Goal: Task Accomplishment & Management: Manage account settings

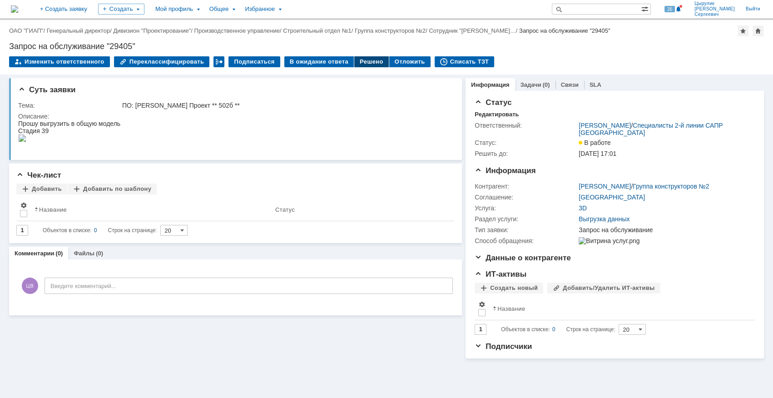
click at [361, 63] on div "Решено" at bounding box center [371, 61] width 34 height 11
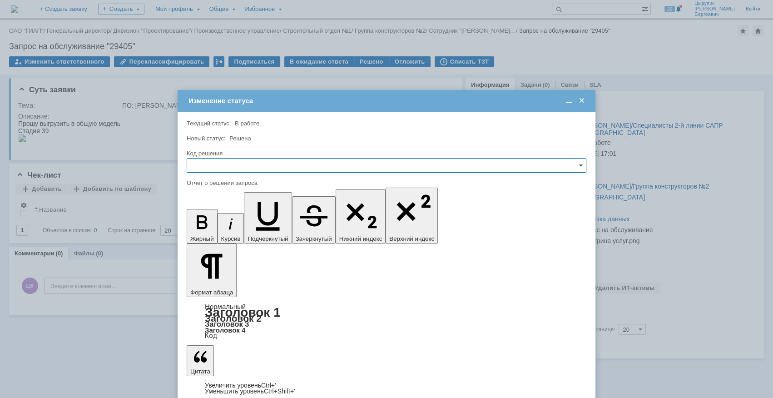
click at [230, 159] on input "text" at bounding box center [386, 165] width 399 height 15
click at [209, 226] on span "Решено" at bounding box center [386, 226] width 388 height 7
type input "Решено"
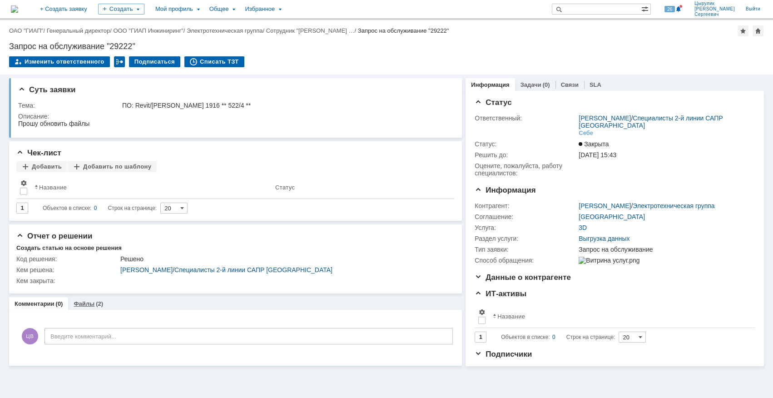
click at [86, 303] on link "Файлы" at bounding box center [84, 303] width 21 height 7
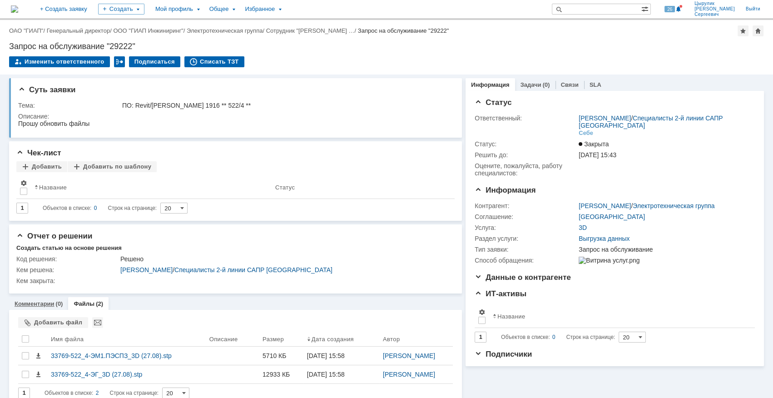
click at [43, 304] on link "Комментарии" at bounding box center [35, 303] width 40 height 7
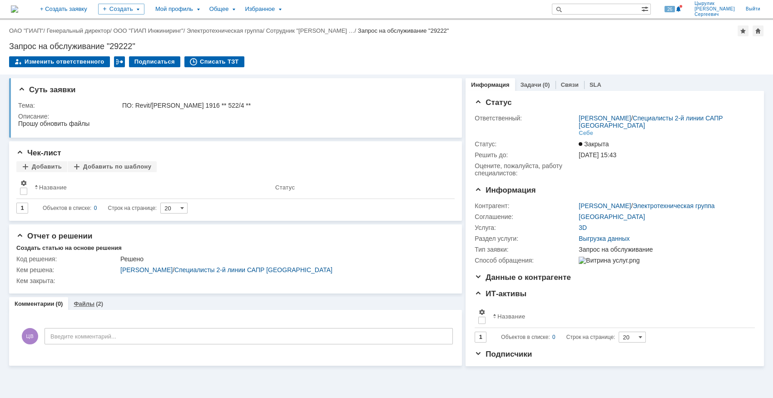
click at [87, 306] on link "Файлы" at bounding box center [84, 303] width 21 height 7
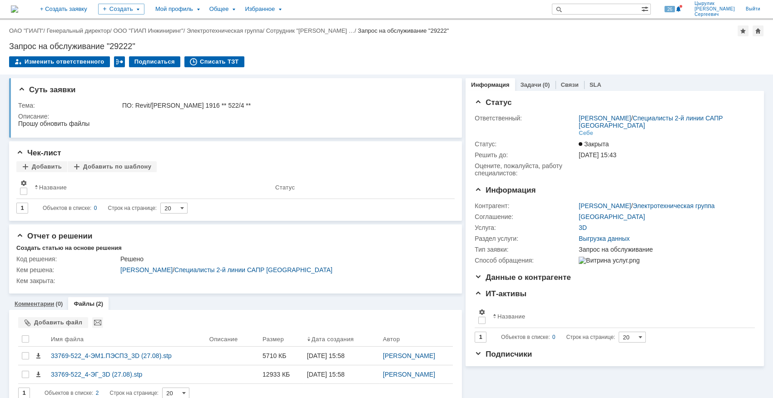
click at [41, 303] on link "Комментарии" at bounding box center [35, 303] width 40 height 7
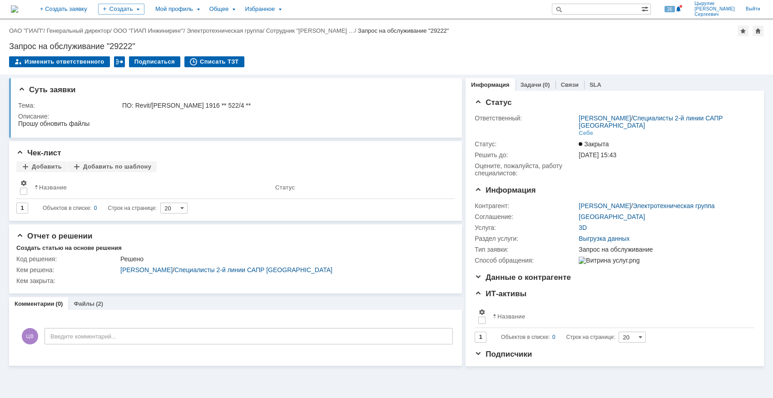
click at [455, 5] on div "На домашнюю + Создать заявку Создать Мой профиль Общее Избранное 26 Цырулик Вла…" at bounding box center [386, 10] width 773 height 20
click at [93, 309] on div "Файлы (2)" at bounding box center [88, 303] width 40 height 13
